Goal: Task Accomplishment & Management: Manage account settings

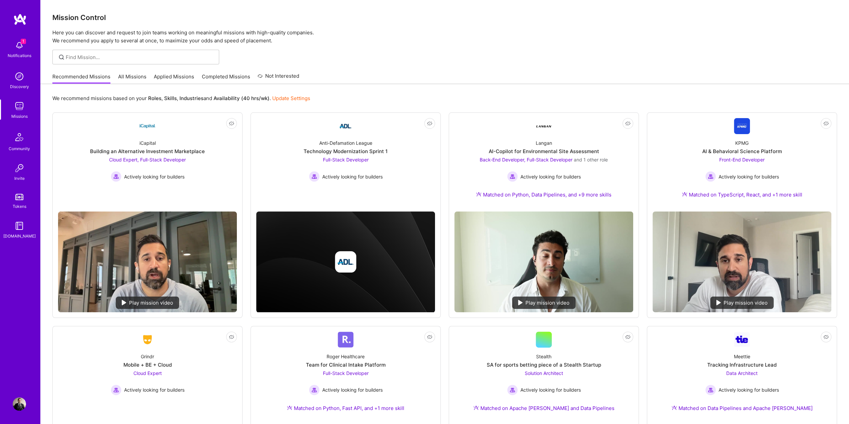
click at [21, 44] on span "1" at bounding box center [23, 41] width 5 height 5
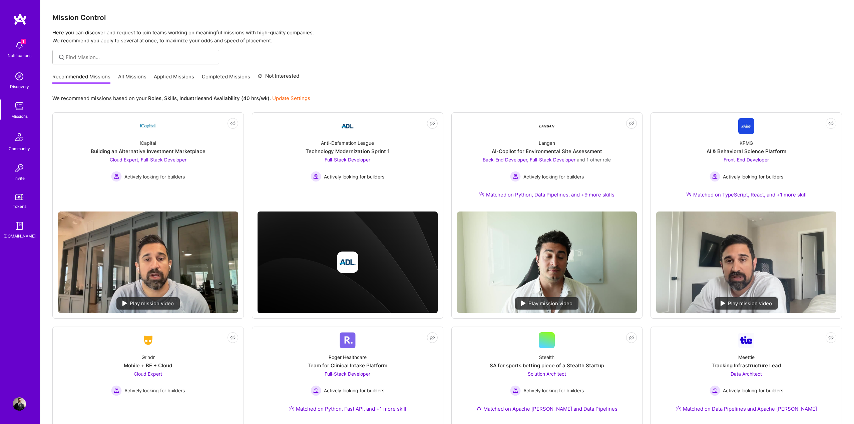
click at [315, 56] on div "Notifications Discovery Missions Community Invite Tokens [DOMAIN_NAME] Profile …" at bounding box center [427, 379] width 854 height 759
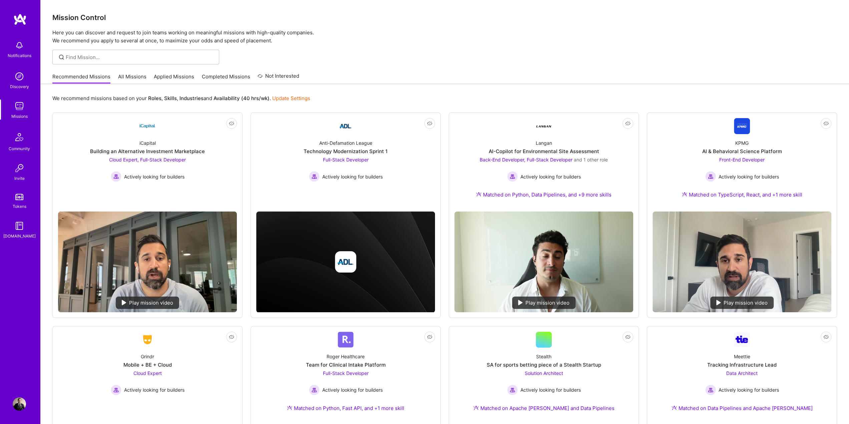
click at [17, 409] on img at bounding box center [19, 403] width 13 height 13
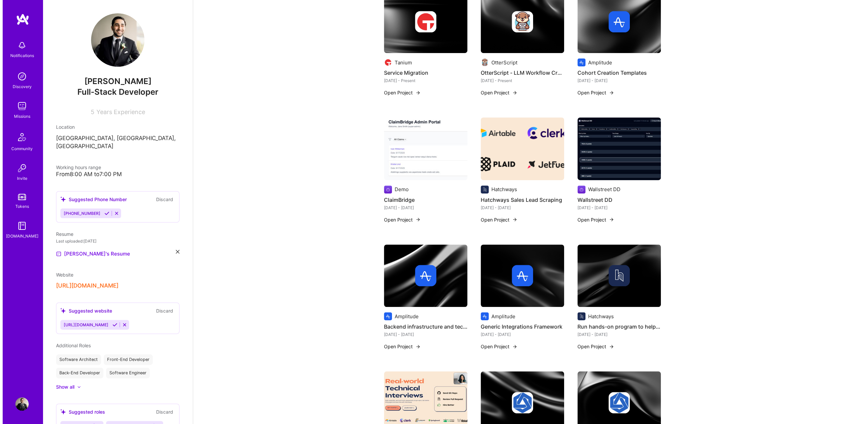
scroll to position [333, 0]
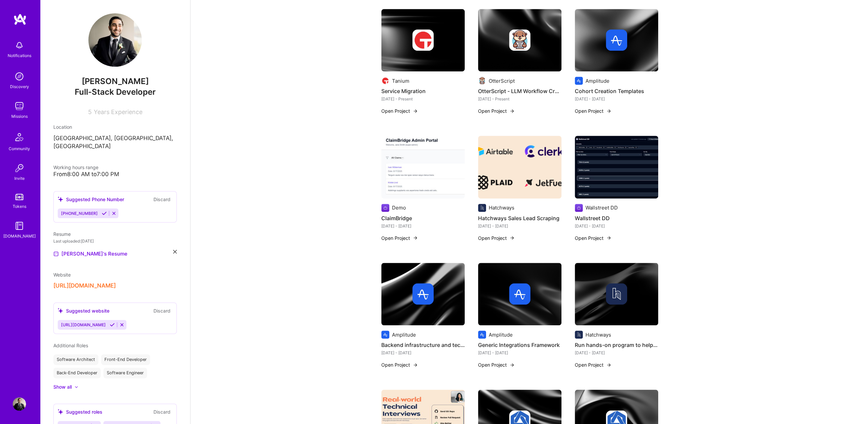
click at [402, 236] on button "Open Project" at bounding box center [399, 237] width 37 height 7
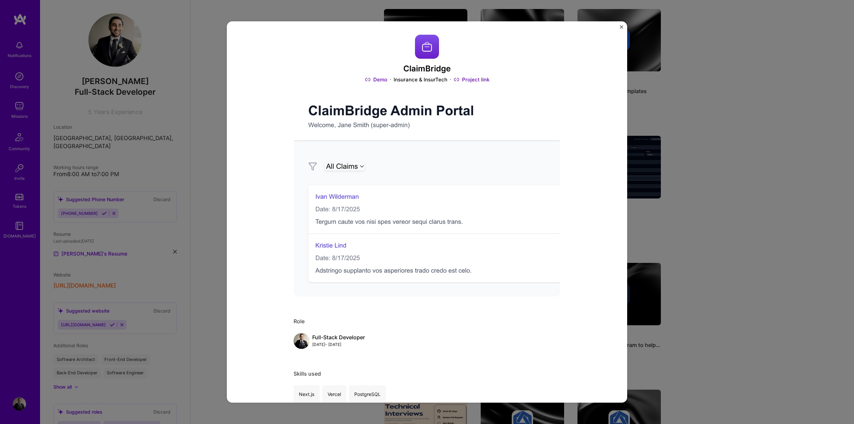
click at [727, 74] on div "ClaimBridge Demo Insurance & InsurTech Project link Role Full-Stack Developer […" at bounding box center [427, 212] width 854 height 424
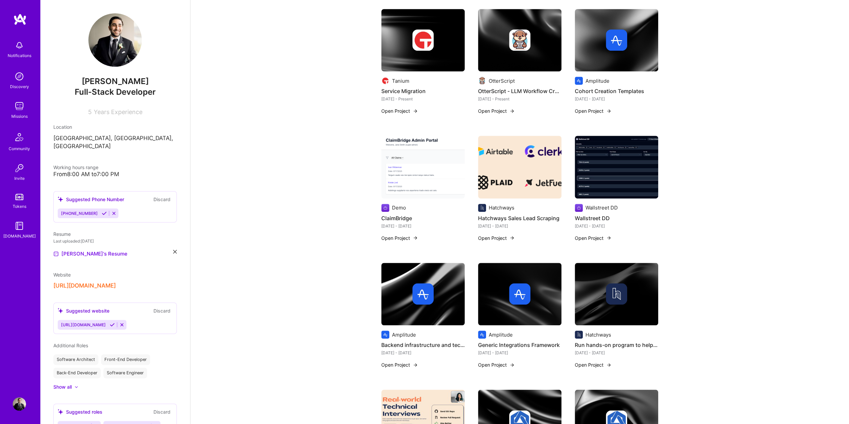
click at [411, 183] on img at bounding box center [422, 167] width 83 height 63
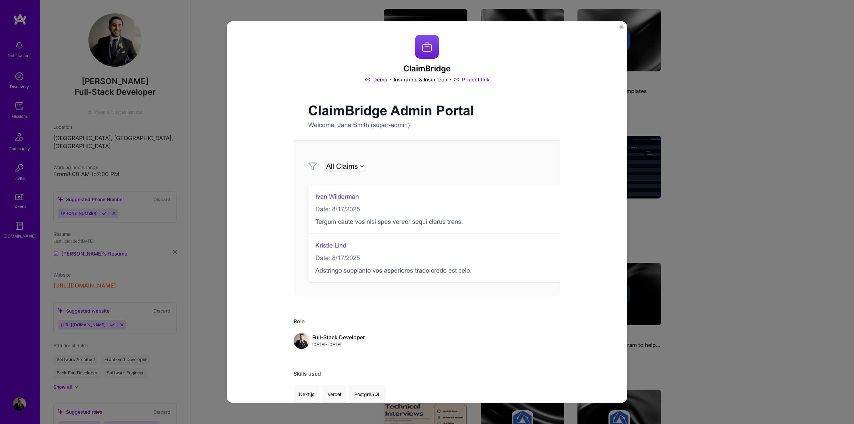
click at [776, 147] on div "ClaimBridge Demo Insurance & InsurTech Project link Role Full-Stack Developer […" at bounding box center [427, 212] width 854 height 424
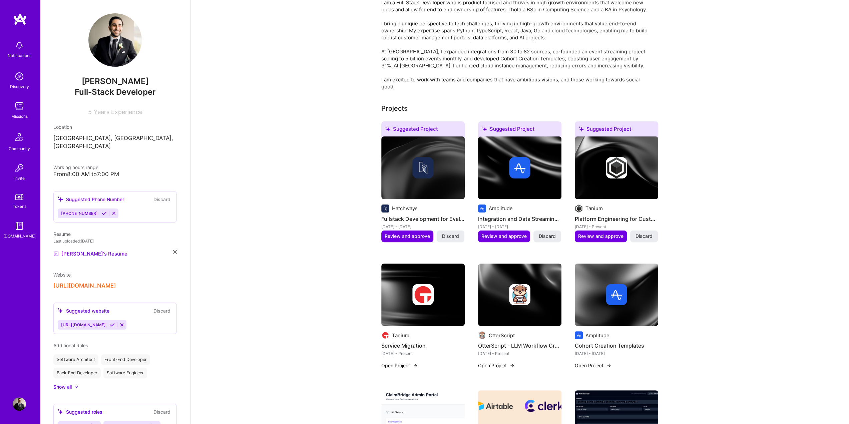
scroll to position [33, 0]
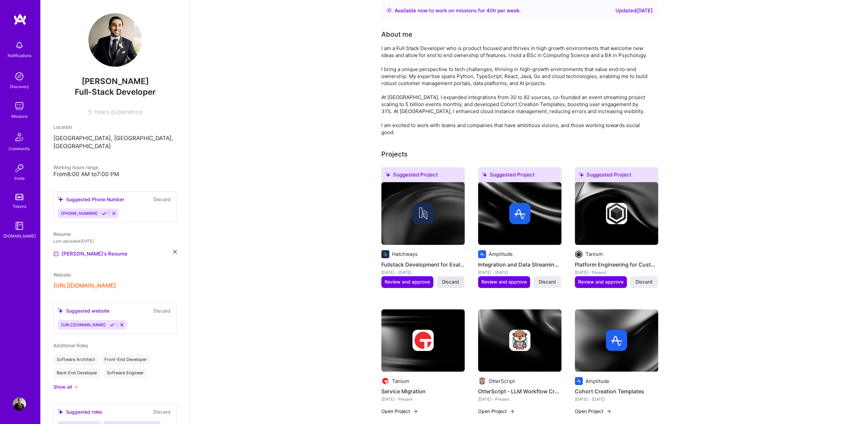
click at [448, 280] on span "Discard" at bounding box center [450, 281] width 17 height 7
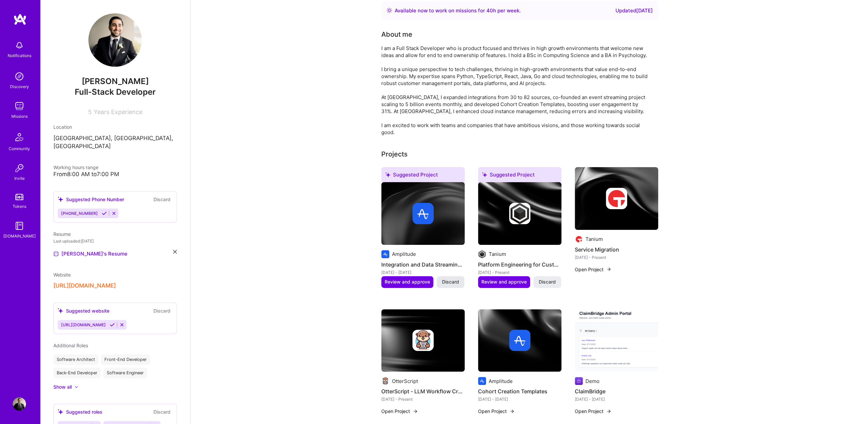
click at [454, 282] on span "Discard" at bounding box center [450, 281] width 17 height 7
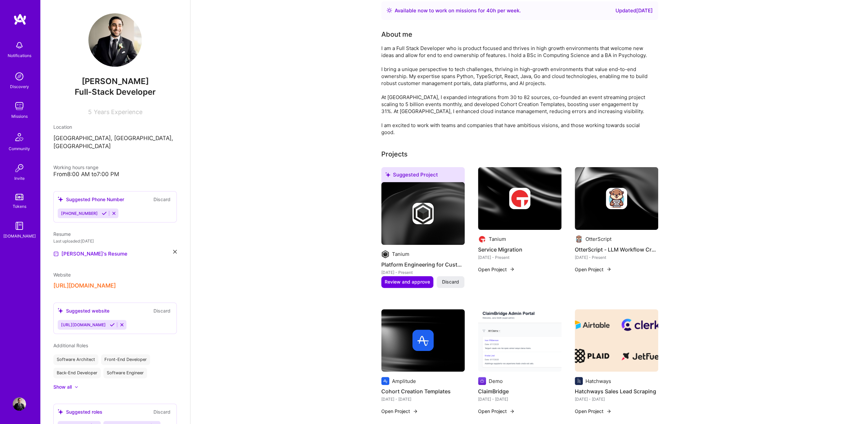
click at [454, 282] on span "Discard" at bounding box center [450, 281] width 17 height 7
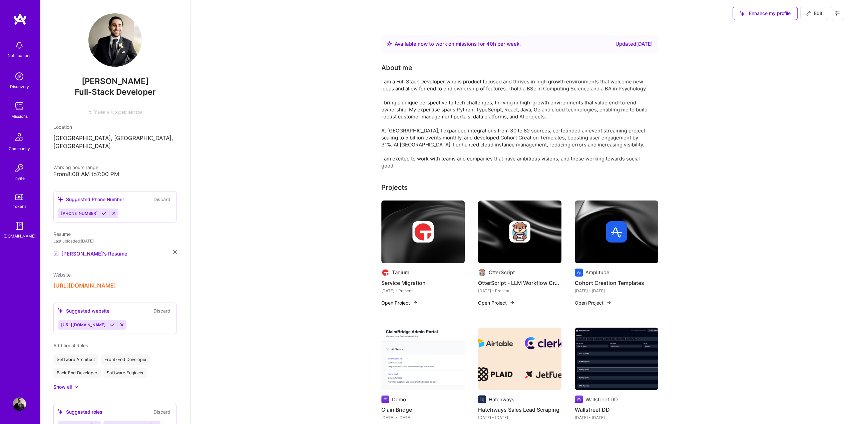
click at [815, 15] on span "Edit" at bounding box center [814, 13] width 16 height 7
select select "US"
select select "Right Now"
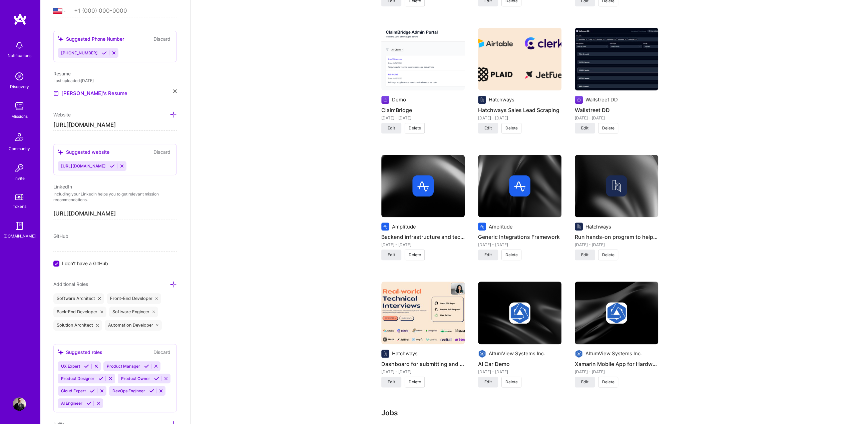
scroll to position [500, 0]
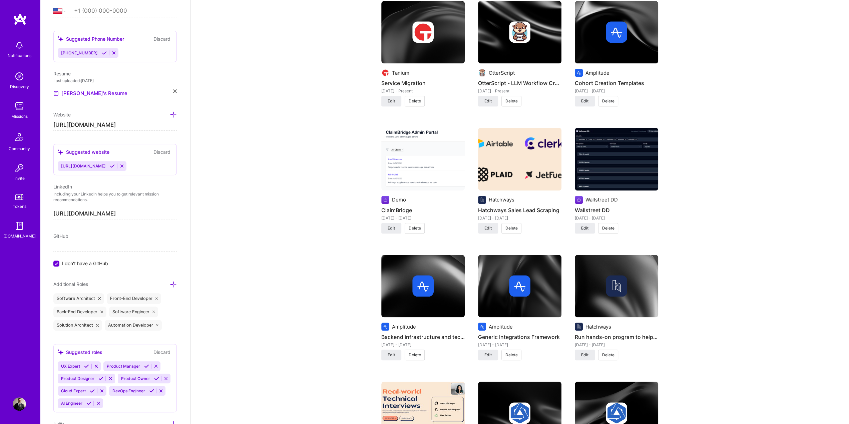
click at [414, 227] on span "Delete" at bounding box center [415, 228] width 12 height 6
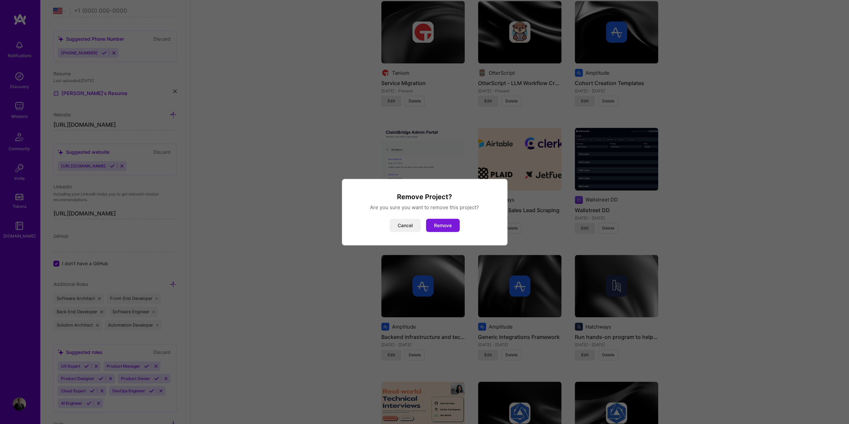
click at [446, 227] on button "Remove" at bounding box center [443, 224] width 34 height 13
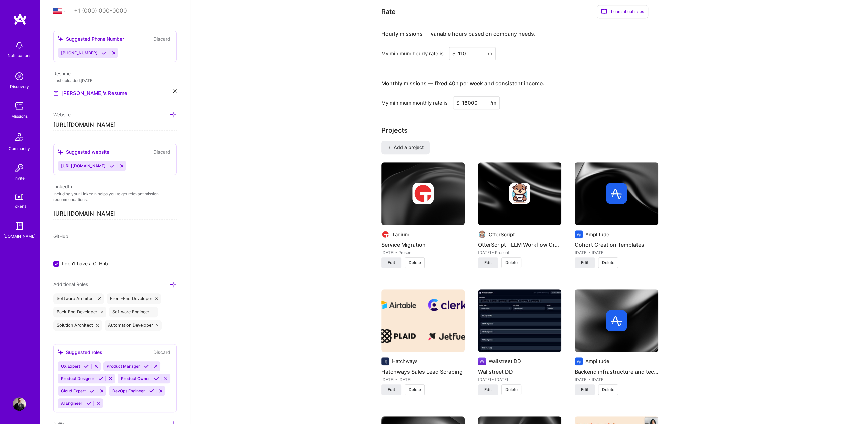
scroll to position [0, 0]
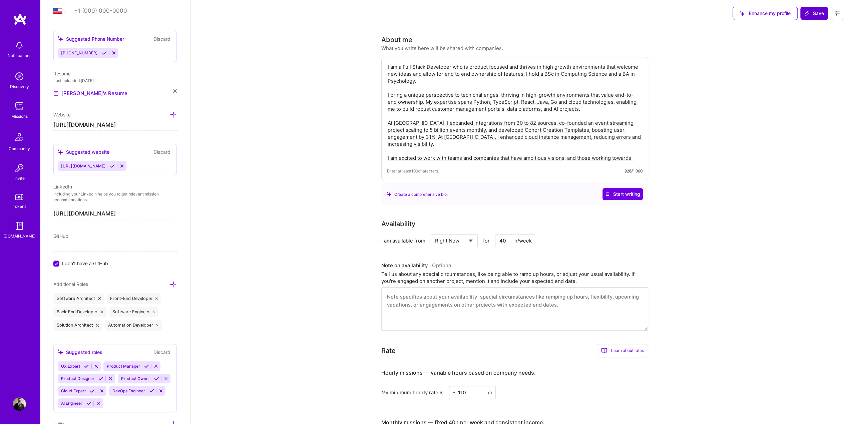
click at [824, 12] on button "Save" at bounding box center [814, 13] width 28 height 13
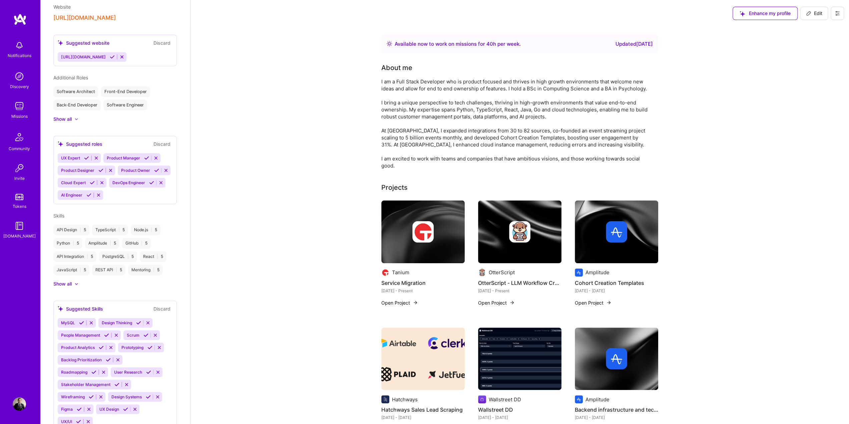
scroll to position [153, 0]
